Goal: Use online tool/utility: Utilize a website feature to perform a specific function

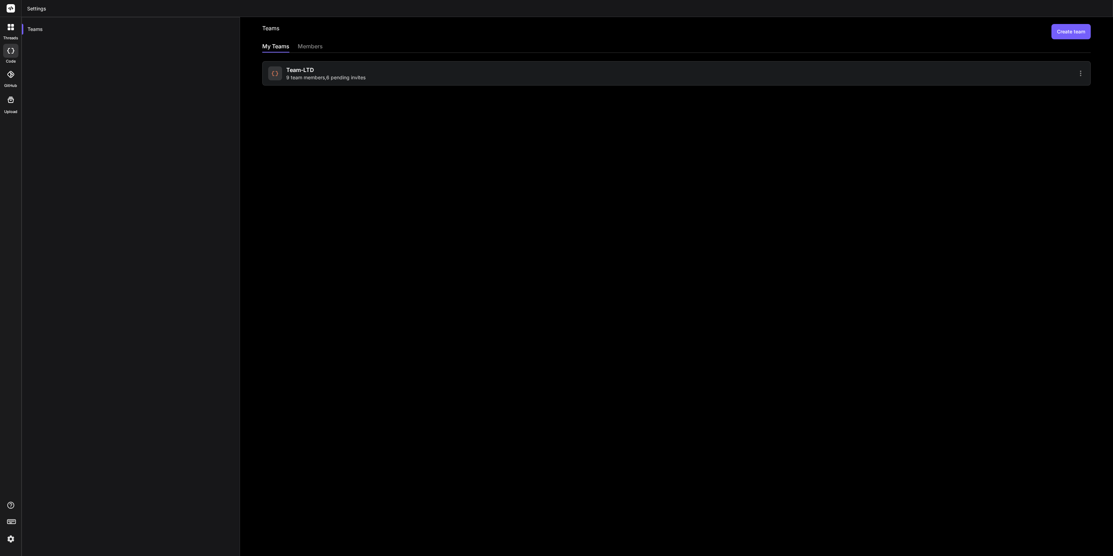
click at [7, 536] on img at bounding box center [11, 539] width 12 height 12
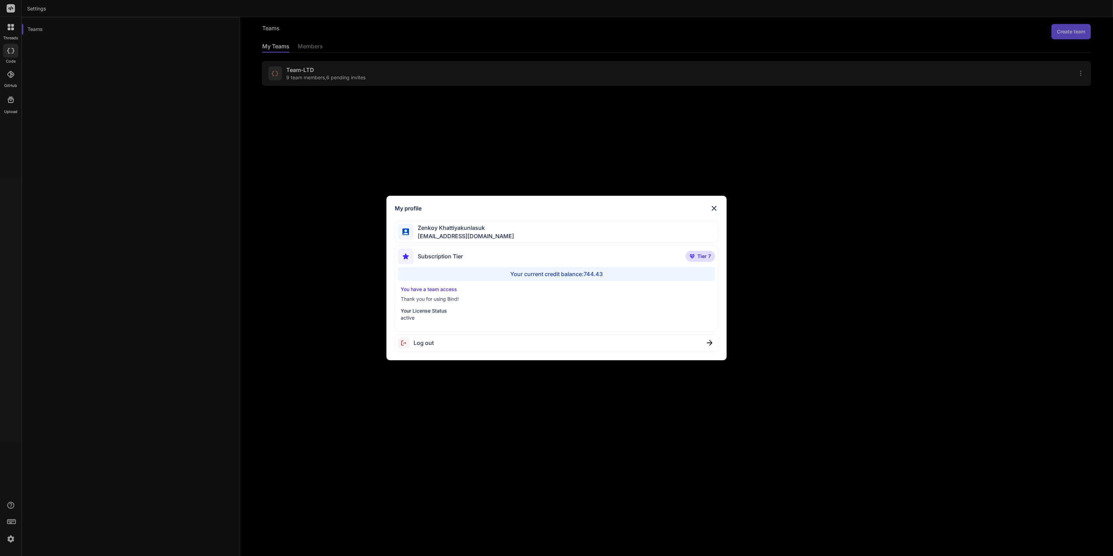
click at [73, 465] on div "My profile [PERSON_NAME] [EMAIL_ADDRESS][DOMAIN_NAME] Subscription Tier Tier 7 …" at bounding box center [556, 278] width 1113 height 556
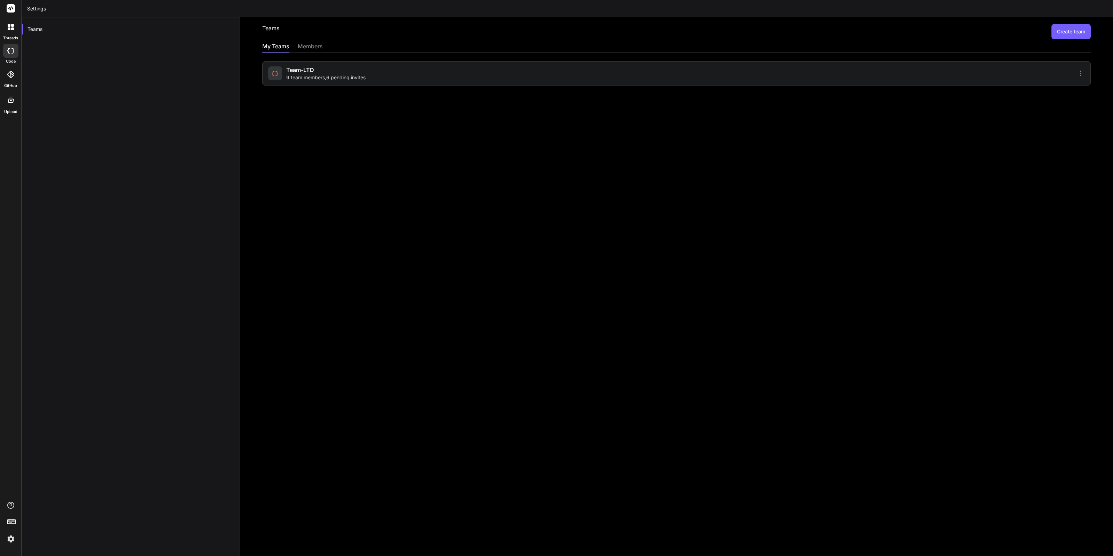
click at [359, 87] on div "Teams Create team My Teams members Team-LTD 9 team members , 6 pending invites" at bounding box center [676, 286] width 873 height 539
click at [367, 80] on div "Team-LTD 9 team members , 6 pending invites" at bounding box center [471, 73] width 406 height 15
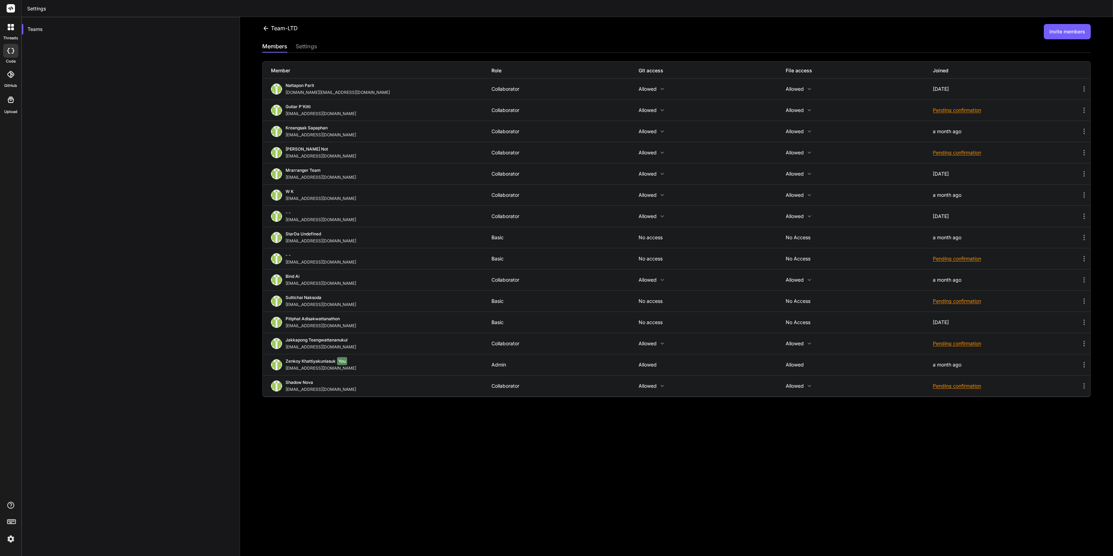
click at [13, 51] on icon at bounding box center [12, 51] width 3 height 6
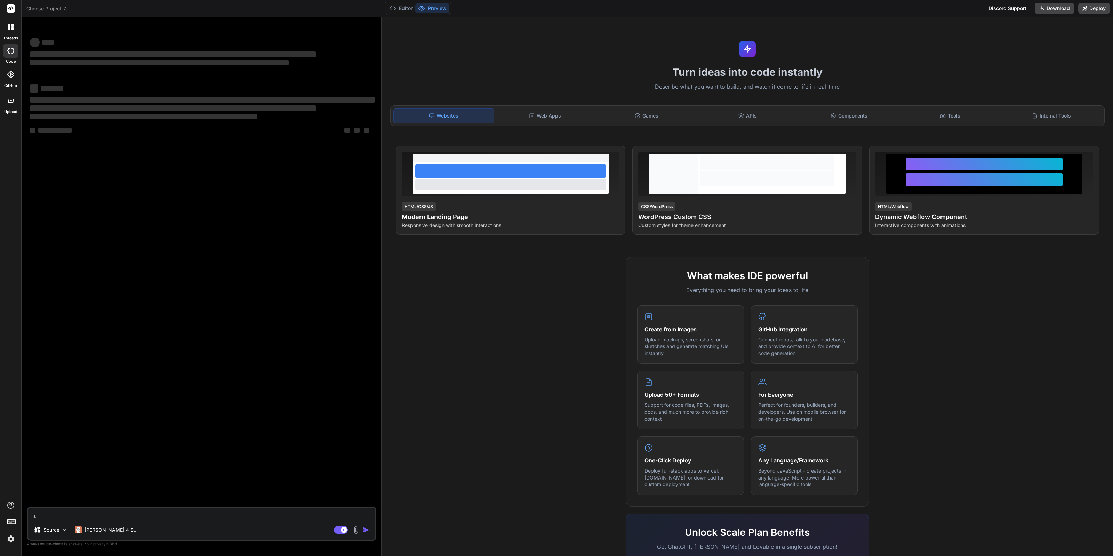
click at [522, 105] on div "Turn ideas into code instantly Describe what you want to build, and watch it co…" at bounding box center [747, 286] width 731 height 539
click at [523, 108] on div "Websites Web Apps Games APIs Components Tools Internal Tools" at bounding box center [747, 115] width 715 height 21
click at [522, 109] on div "Web Apps" at bounding box center [545, 116] width 100 height 15
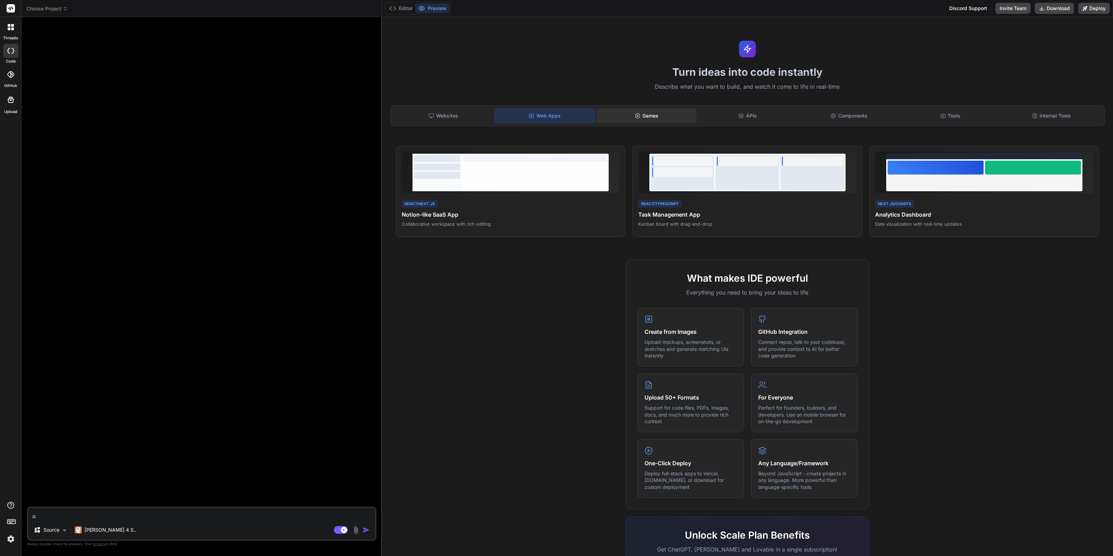
click at [670, 117] on div "Games" at bounding box center [647, 116] width 100 height 15
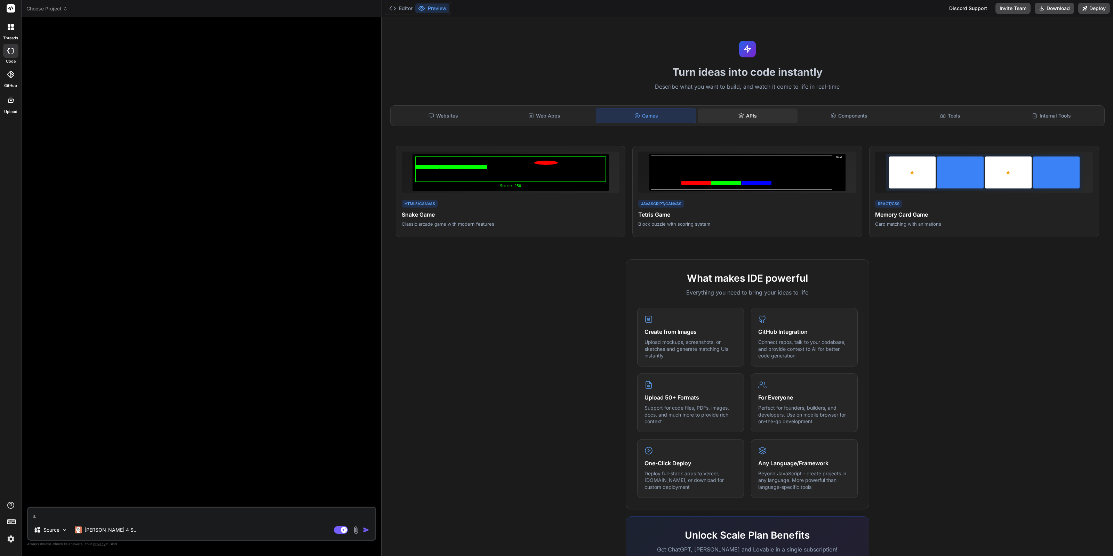
click at [744, 114] on div "APIs" at bounding box center [748, 116] width 100 height 15
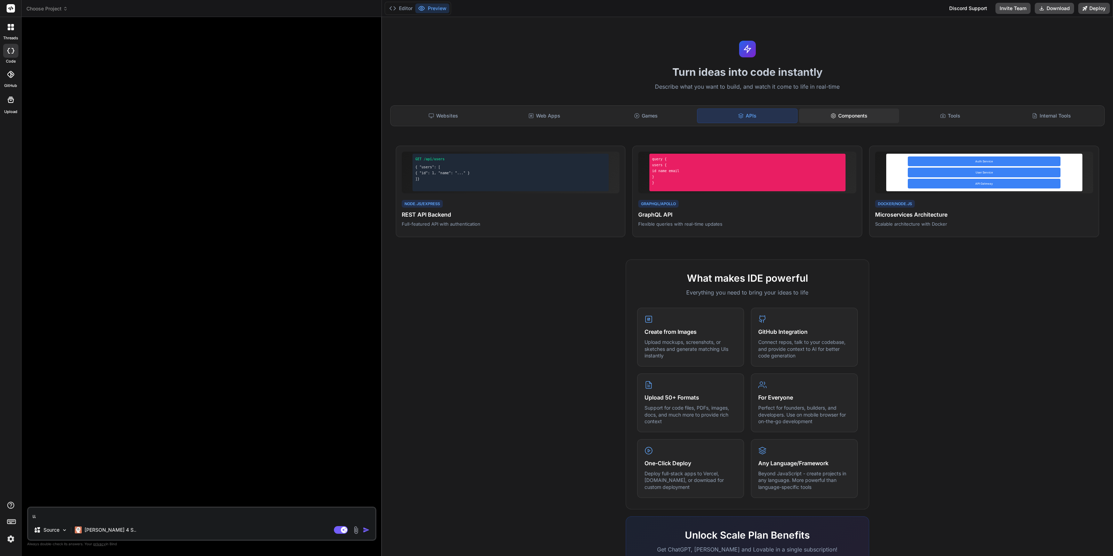
click at [835, 112] on div "Components" at bounding box center [849, 116] width 100 height 15
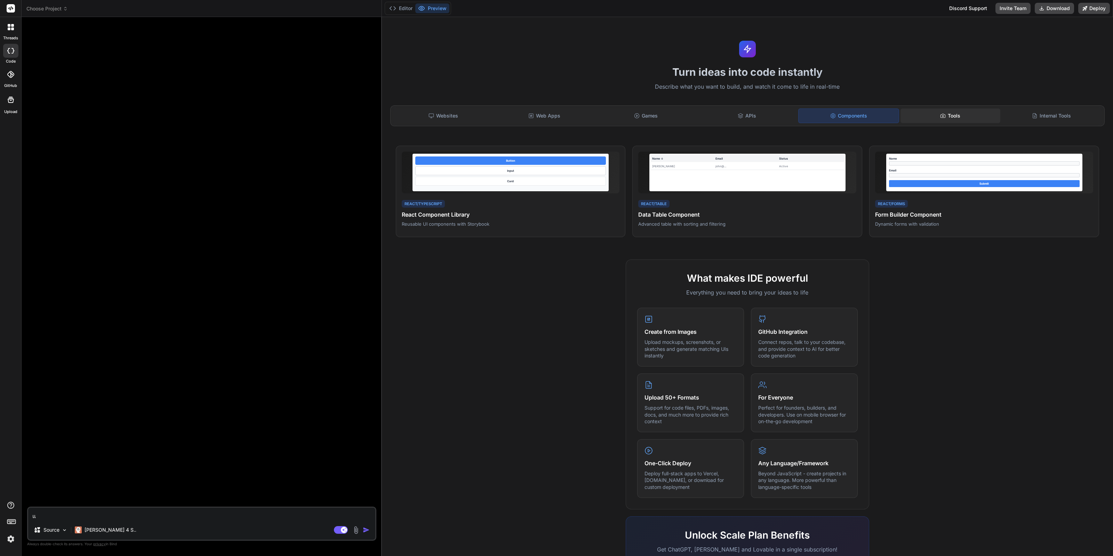
click at [951, 111] on div "Tools" at bounding box center [951, 116] width 100 height 15
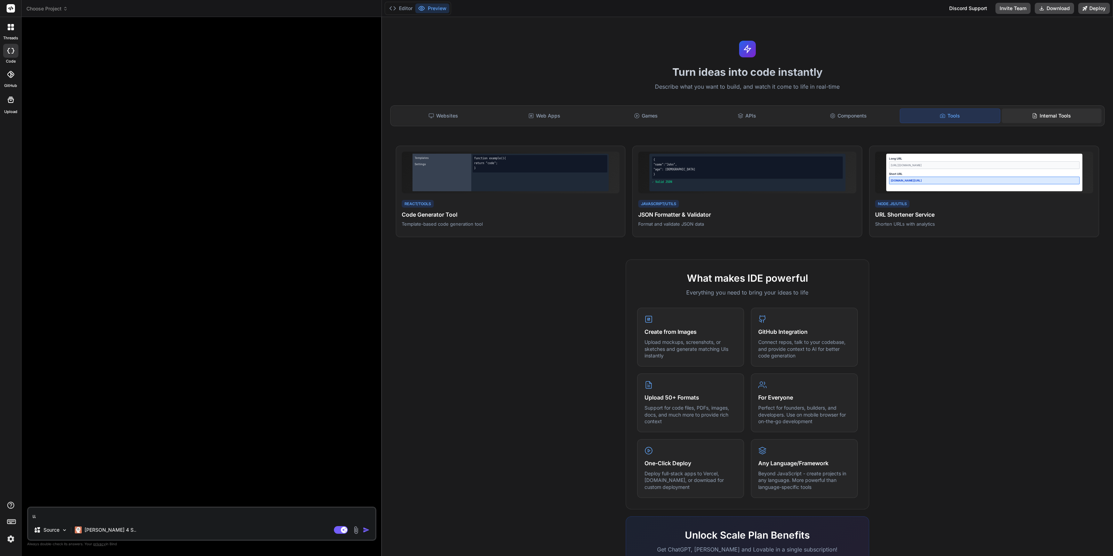
click at [1063, 109] on div "Internal Tools" at bounding box center [1052, 116] width 100 height 15
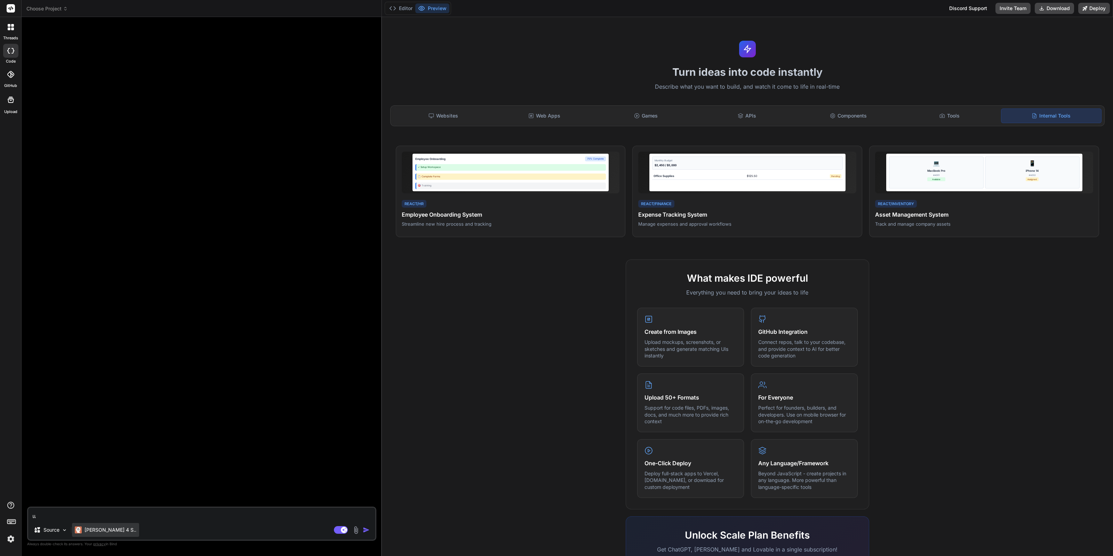
click at [101, 533] on p "Claude 4 S.." at bounding box center [111, 530] width 52 height 7
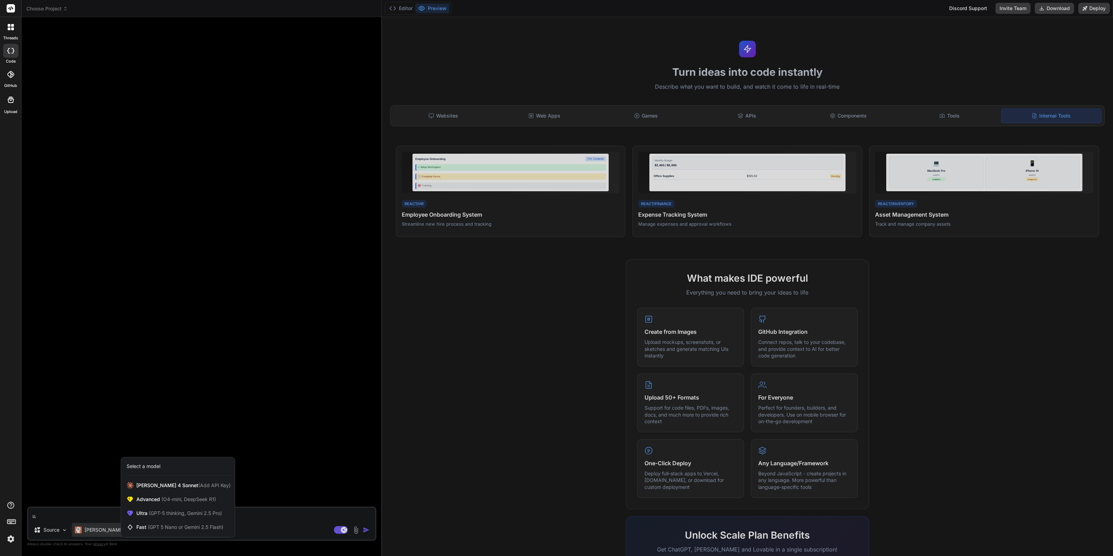
click at [85, 512] on div at bounding box center [556, 278] width 1113 height 556
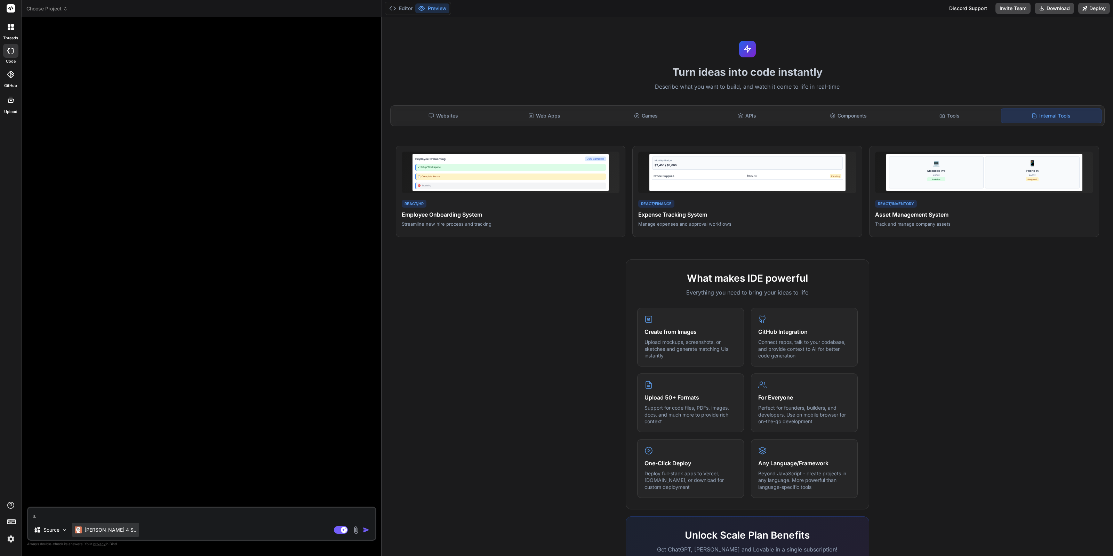
click at [85, 535] on div "Claude 4 S.." at bounding box center [105, 530] width 67 height 14
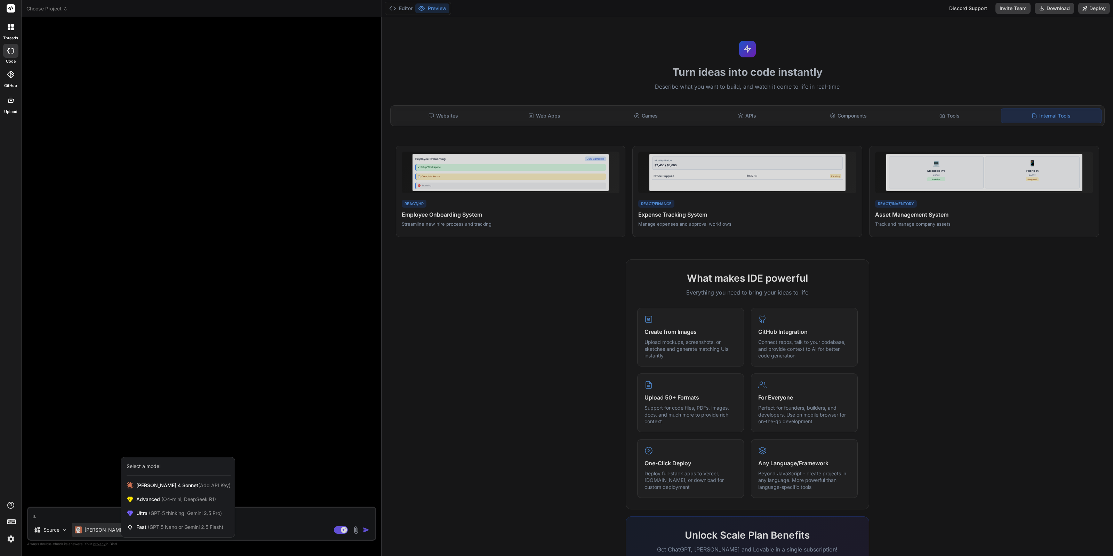
click at [95, 529] on div at bounding box center [556, 278] width 1113 height 556
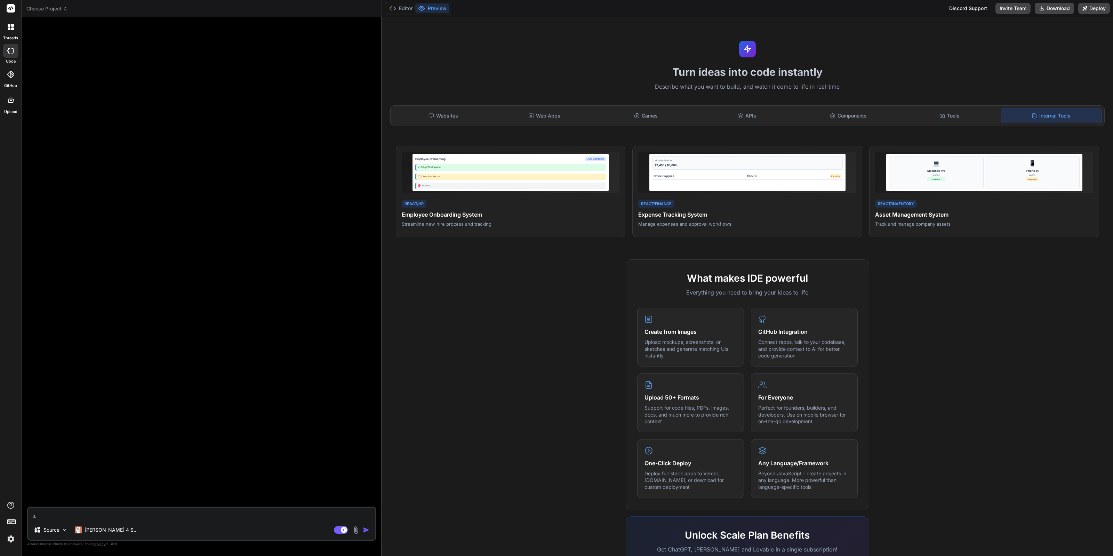
click at [9, 546] on div "threads code GitHub Upload" at bounding box center [11, 278] width 22 height 556
click at [10, 543] on img at bounding box center [11, 539] width 12 height 12
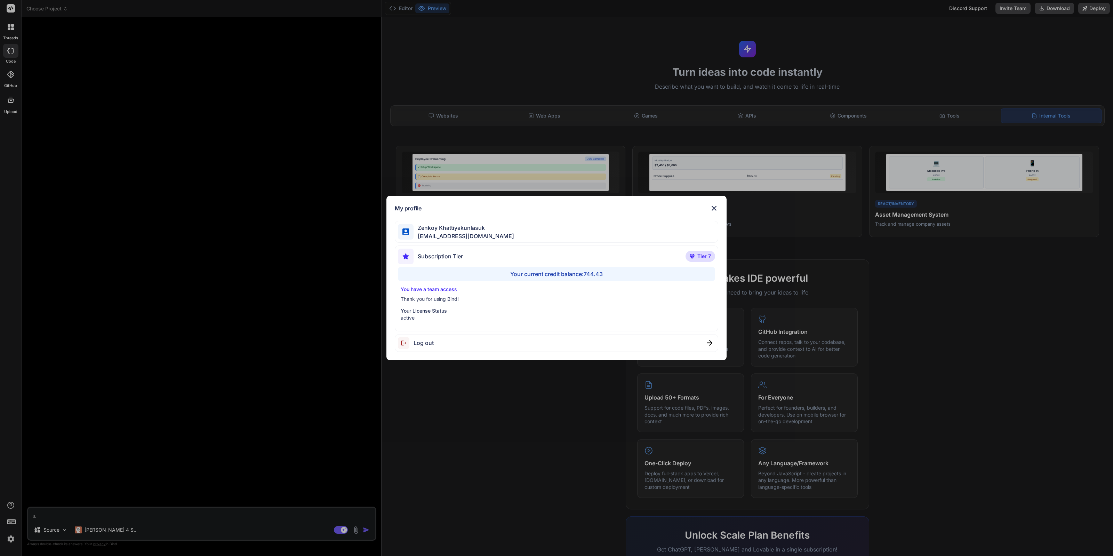
click at [189, 376] on div "My profile [PERSON_NAME] [EMAIL_ADDRESS][DOMAIN_NAME] Subscription Tier Tier 7 …" at bounding box center [556, 278] width 1113 height 556
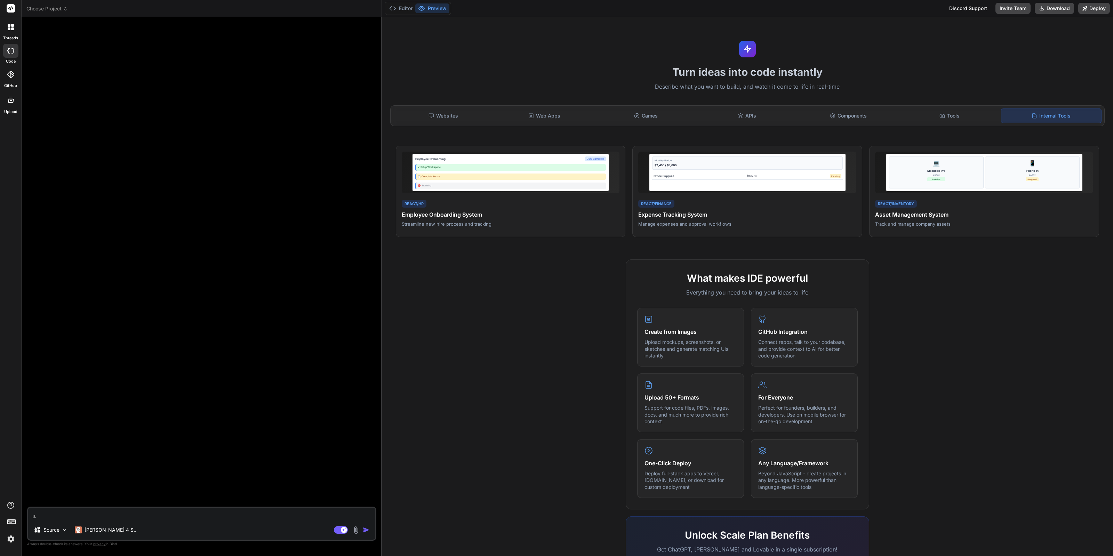
click at [14, 96] on icon at bounding box center [11, 100] width 8 height 8
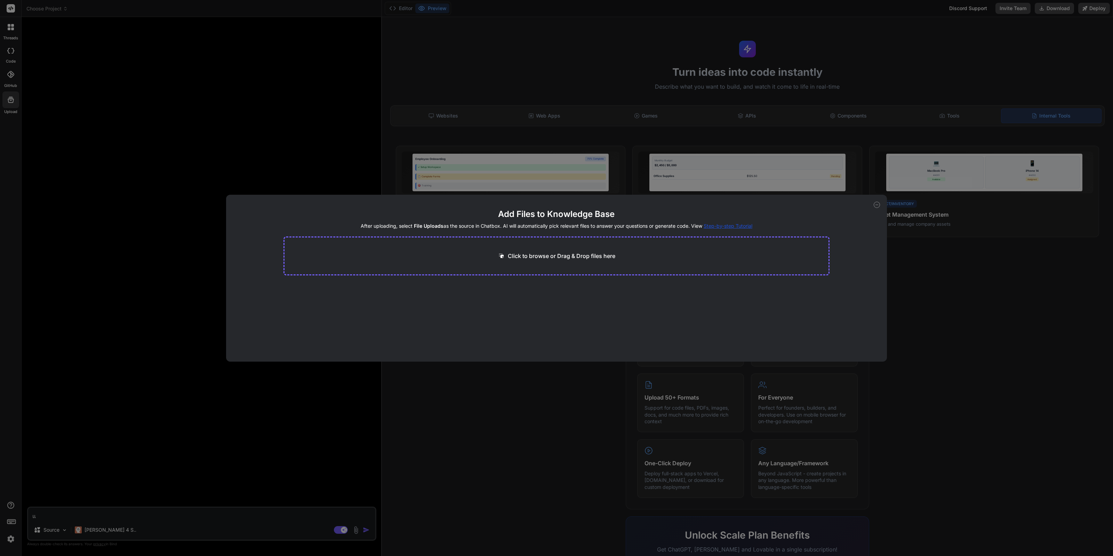
click at [525, 245] on div "Click to browse or Drag & Drop files here" at bounding box center [557, 256] width 547 height 39
click at [529, 253] on p "Click to browse or Drag & Drop files here" at bounding box center [561, 256] width 107 height 8
click at [304, 113] on div "Add Files to Knowledge Base After uploading, select File Uploads as the source …" at bounding box center [556, 278] width 1113 height 556
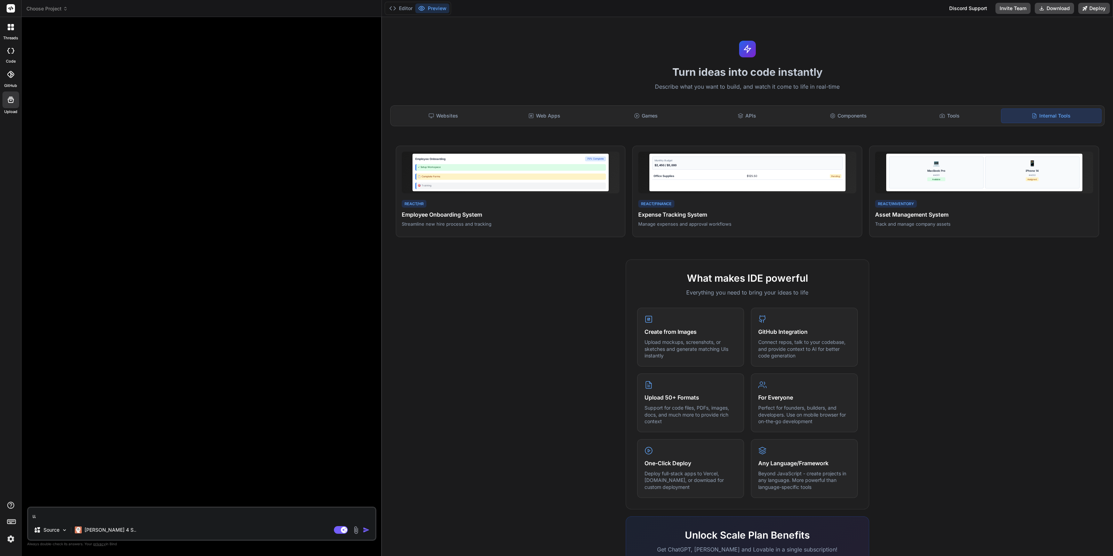
click at [10, 50] on icon at bounding box center [10, 51] width 7 height 6
click at [61, 8] on span "Choose Project" at bounding box center [46, 8] width 41 height 7
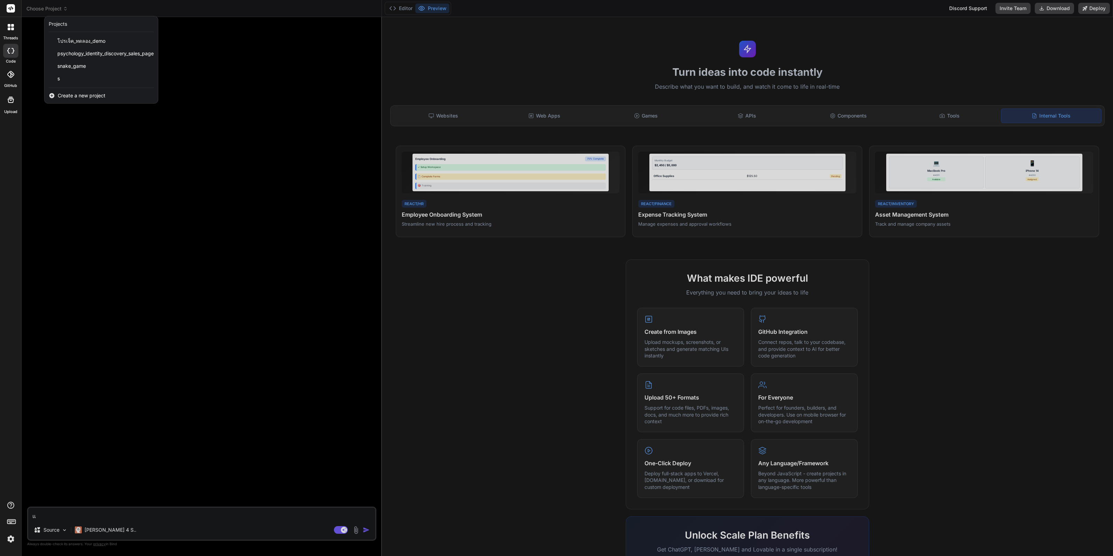
click at [152, 220] on div at bounding box center [556, 278] width 1113 height 556
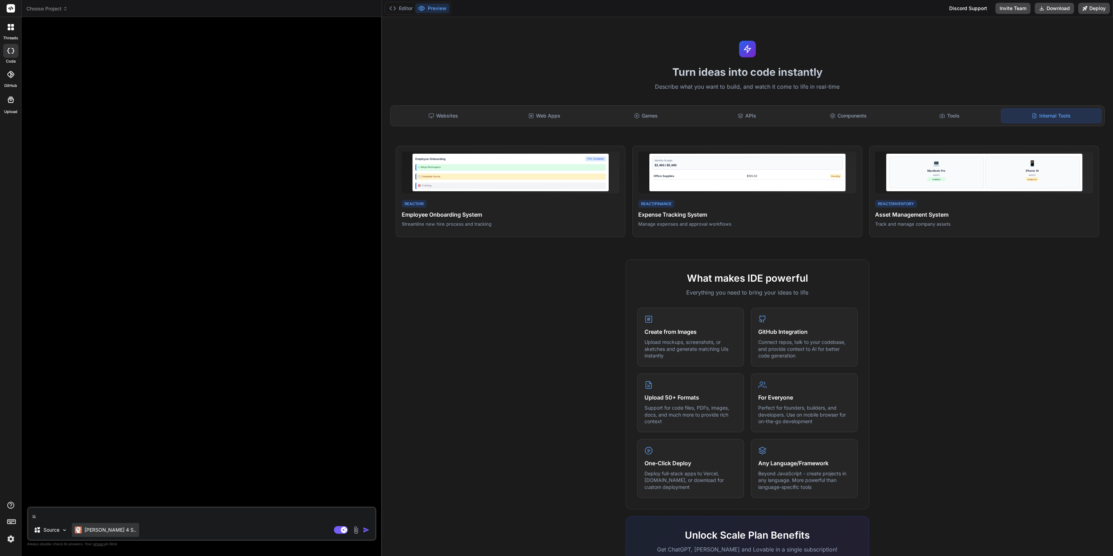
click at [113, 529] on div "Claude 4 S.." at bounding box center [105, 530] width 67 height 14
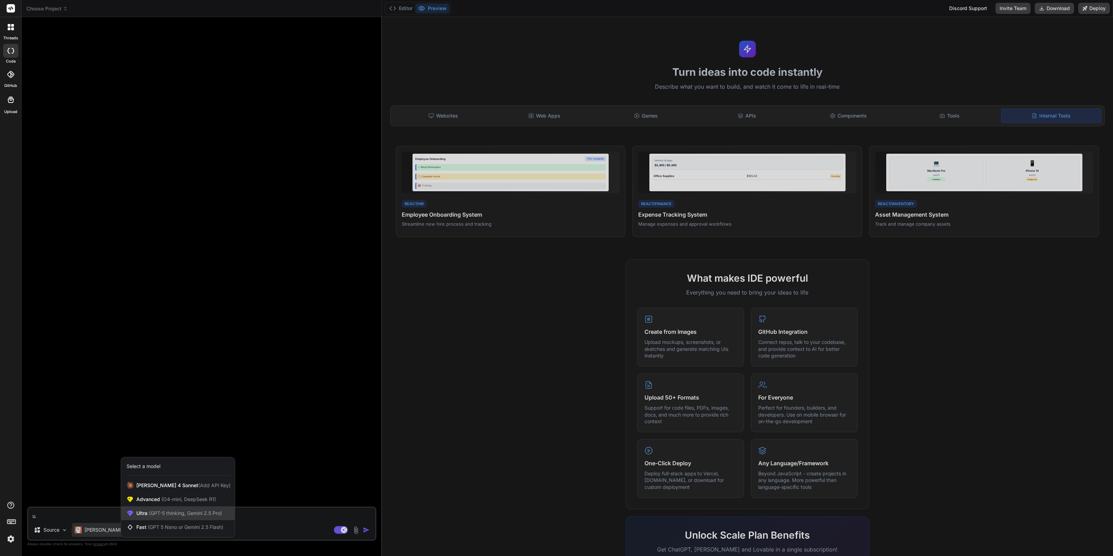
click at [144, 512] on span "Ultra (GPT-5 thinking, Gemini 2.5 Pro)" at bounding box center [179, 513] width 86 height 7
type textarea "x"
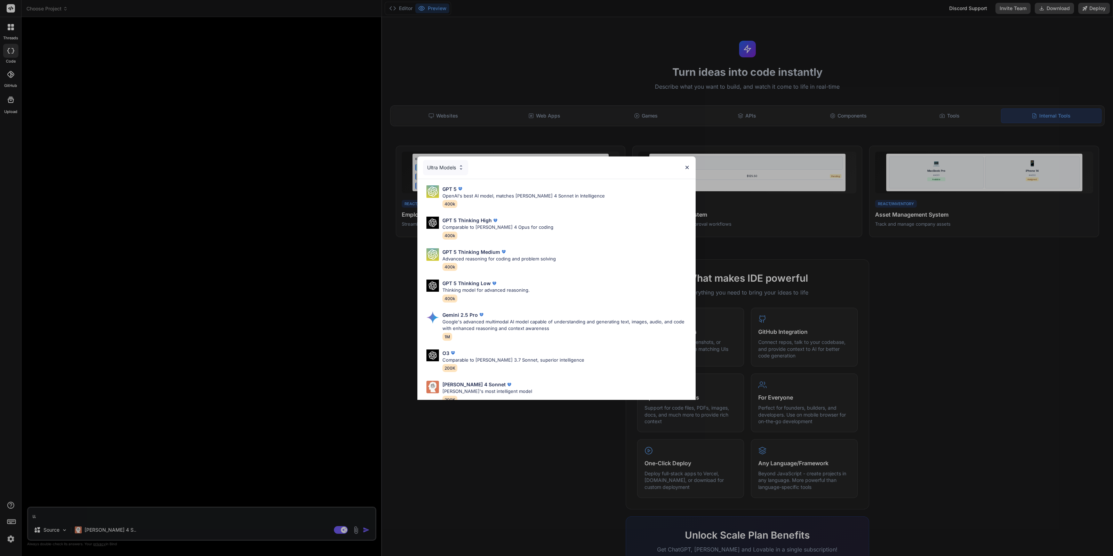
click at [548, 456] on div "Ultra Models GPT 5 OpenAI's best AI model, matches Claude 4 Sonnet in Intellige…" at bounding box center [556, 278] width 1113 height 556
